Goal: Task Accomplishment & Management: Manage account settings

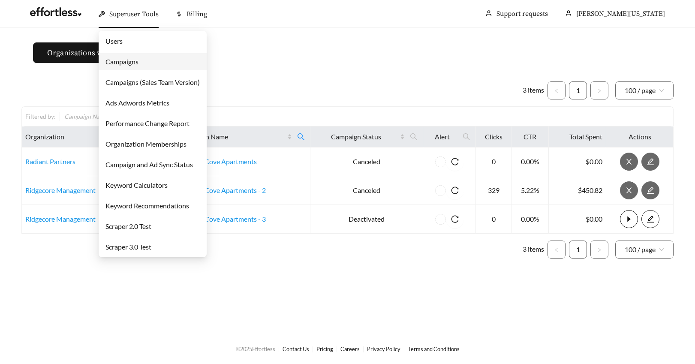
click at [114, 60] on link "Campaigns" at bounding box center [122, 61] width 33 height 8
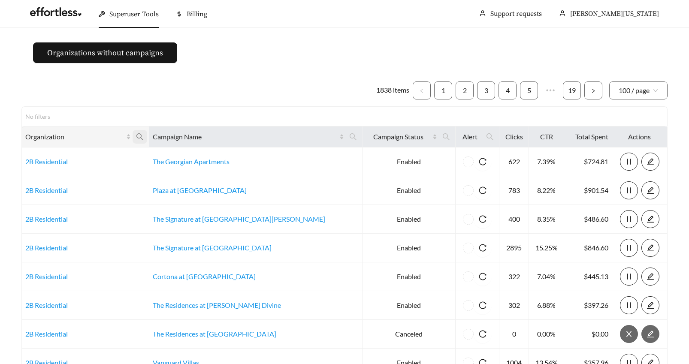
click at [144, 139] on icon "search" at bounding box center [140, 137] width 8 height 8
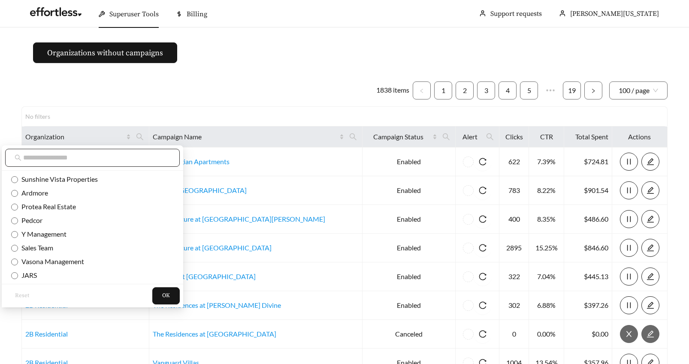
click at [72, 158] on input "text" at bounding box center [96, 158] width 147 height 10
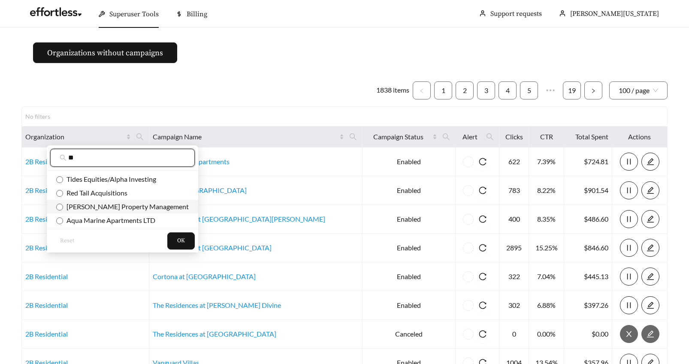
type input "**"
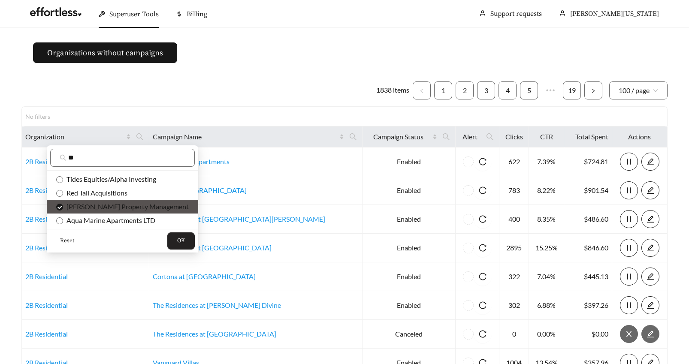
click at [177, 238] on span "OK" at bounding box center [181, 241] width 8 height 9
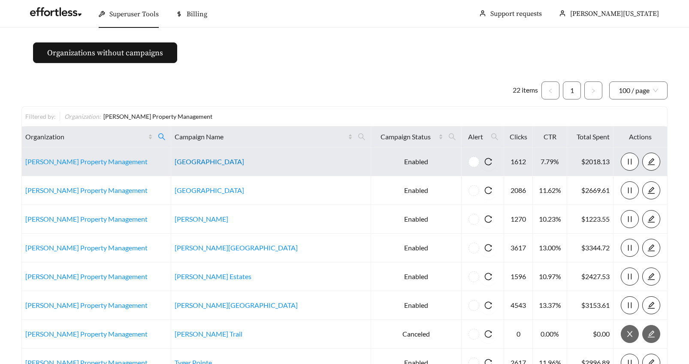
click at [187, 161] on link "Houndswood Village" at bounding box center [209, 161] width 69 height 8
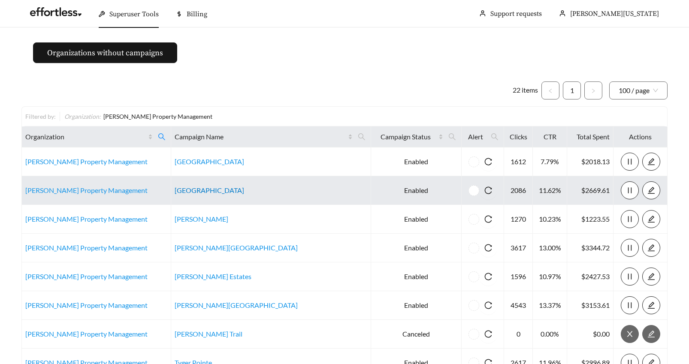
click at [185, 190] on link "[GEOGRAPHIC_DATA]" at bounding box center [209, 190] width 69 height 8
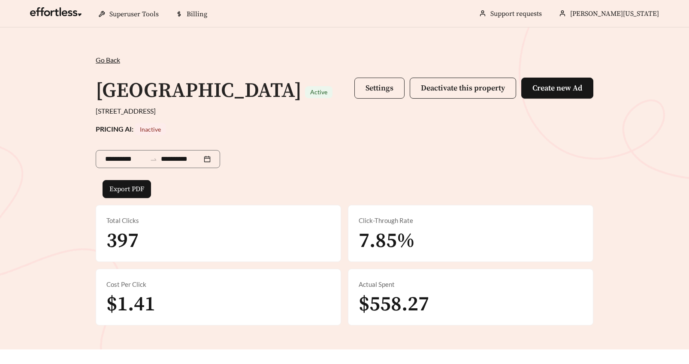
click at [371, 87] on span "Settings" at bounding box center [379, 88] width 28 height 10
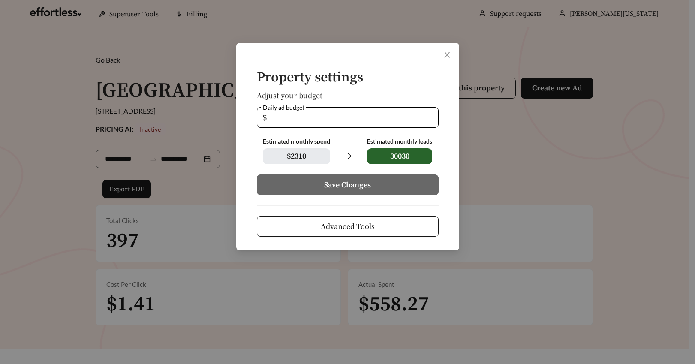
click at [347, 230] on span "Advanced Tools" at bounding box center [348, 227] width 54 height 12
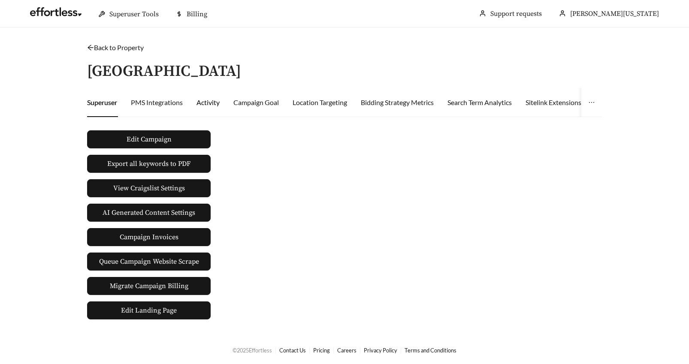
click at [208, 101] on div "Activity" at bounding box center [207, 102] width 23 height 10
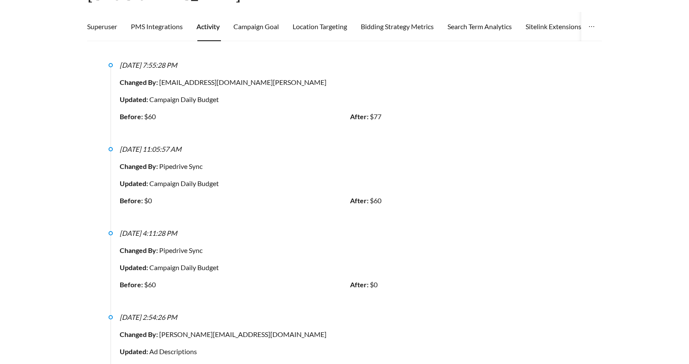
scroll to position [20, 0]
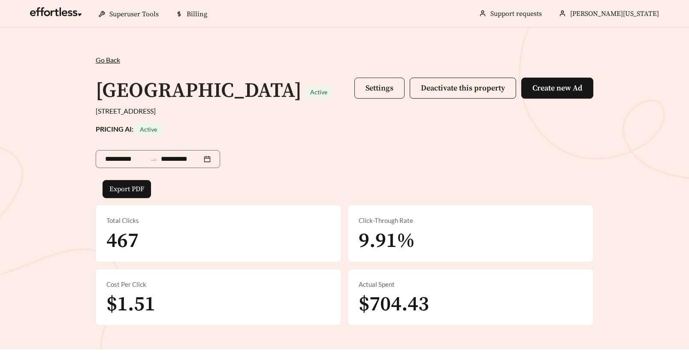
click at [375, 88] on span "Settings" at bounding box center [379, 88] width 28 height 10
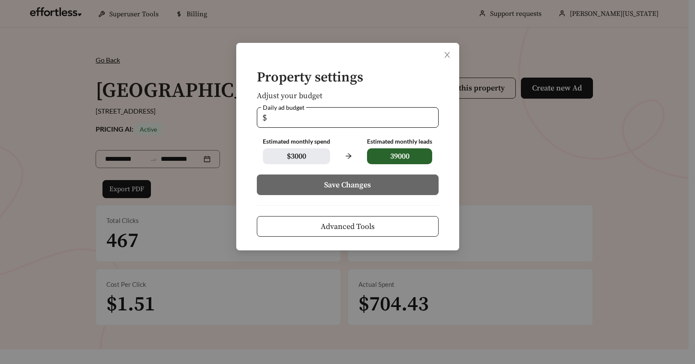
click at [310, 229] on button "Advanced Tools" at bounding box center [348, 226] width 182 height 21
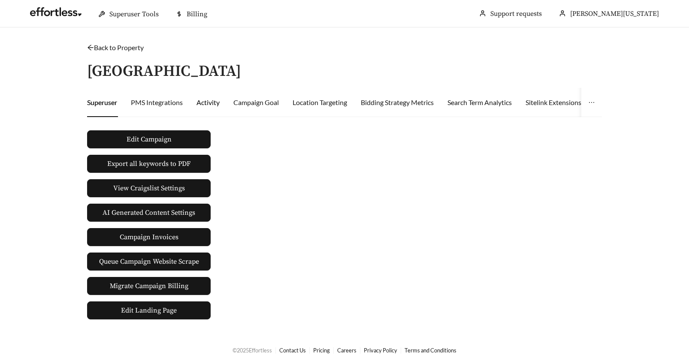
click at [206, 101] on div "Activity" at bounding box center [207, 102] width 23 height 10
